Goal: Find specific page/section: Find specific page/section

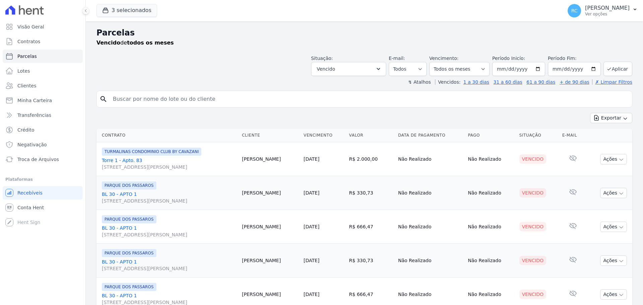
select select
click at [188, 97] on input "search" at bounding box center [369, 98] width 520 height 13
type input "[PERSON_NAME]"
select select
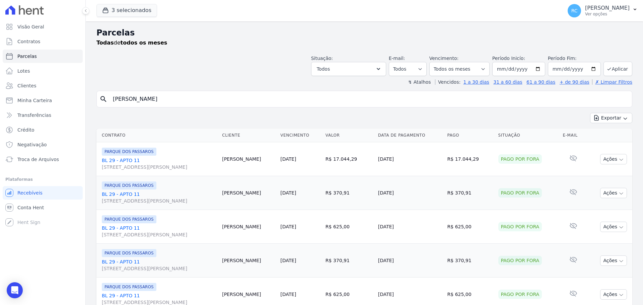
click at [238, 101] on input "[PERSON_NAME]" at bounding box center [369, 98] width 520 height 13
type input "[PERSON_NAME]"
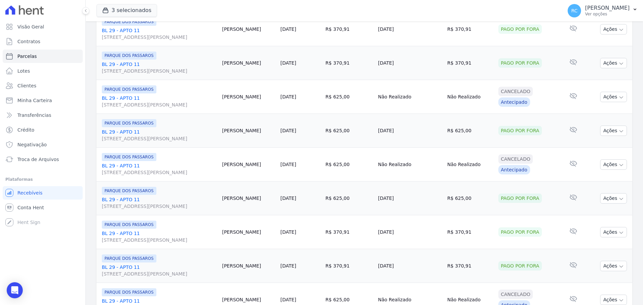
scroll to position [712, 0]
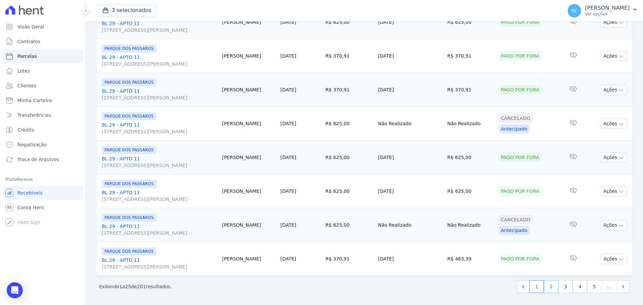
click at [546, 287] on link "2" at bounding box center [551, 286] width 14 height 13
select select
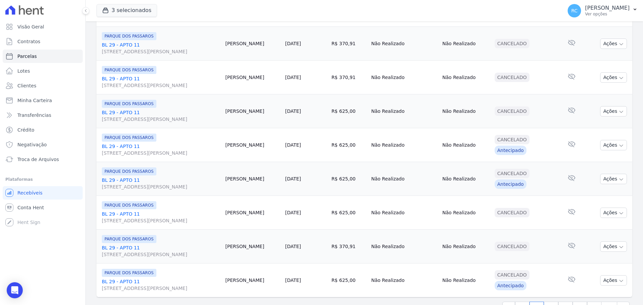
scroll to position [712, 0]
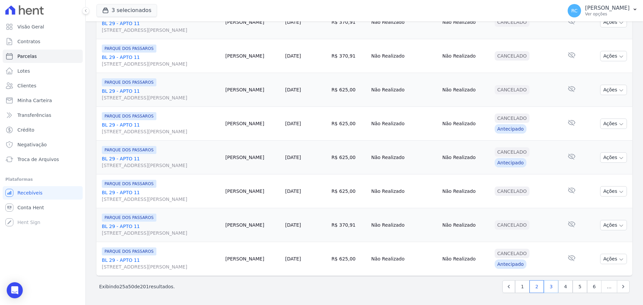
click at [544, 287] on link "3" at bounding box center [551, 286] width 14 height 13
select select
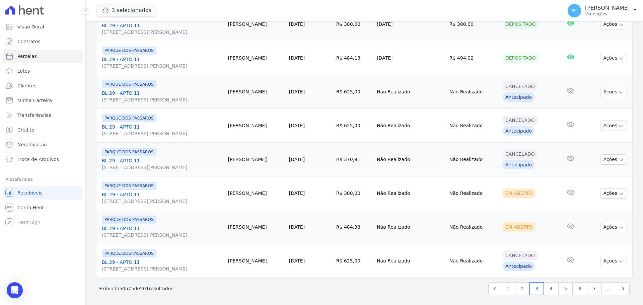
scroll to position [712, 0]
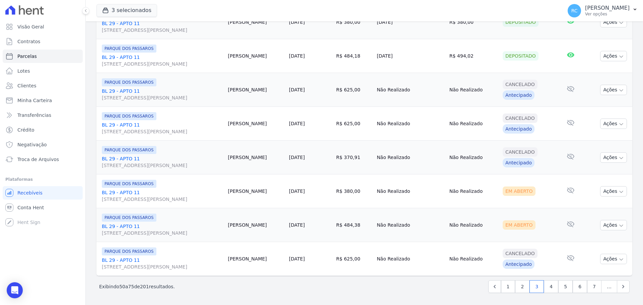
click at [431, 9] on div "3 selecionados [PERSON_NAME] EMPREENDIMENTOS IMOBILIARIOS [GEOGRAPHIC_DATA] [GE…" at bounding box center [327, 11] width 463 height 22
click at [624, 10] on p "[PERSON_NAME]" at bounding box center [607, 8] width 45 height 7
click at [592, 29] on link "Perfil do empreendimento" at bounding box center [600, 29] width 86 height 12
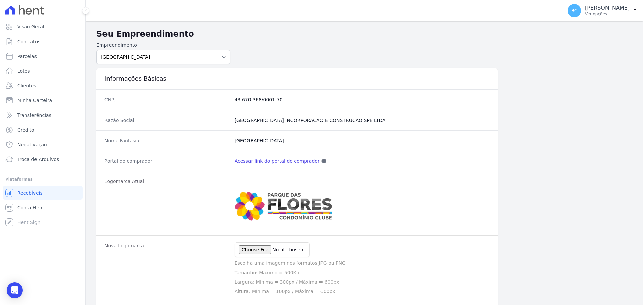
click at [278, 161] on link "Acessar link do portal do comprador" at bounding box center [277, 161] width 85 height 7
